Goal: Task Accomplishment & Management: Manage account settings

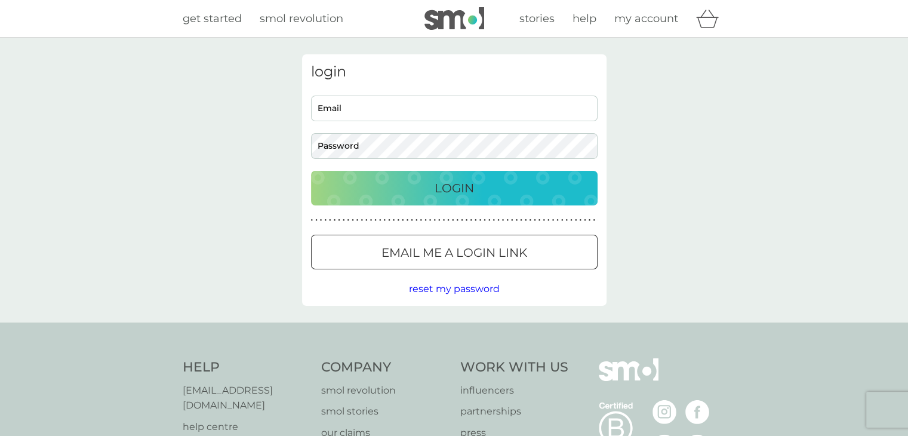
click at [478, 111] on input "Email" at bounding box center [454, 109] width 287 height 26
type input "paigekrygger94@gmail.com"
click at [311, 171] on button "Login" at bounding box center [454, 188] width 287 height 35
